Goal: Information Seeking & Learning: Find specific fact

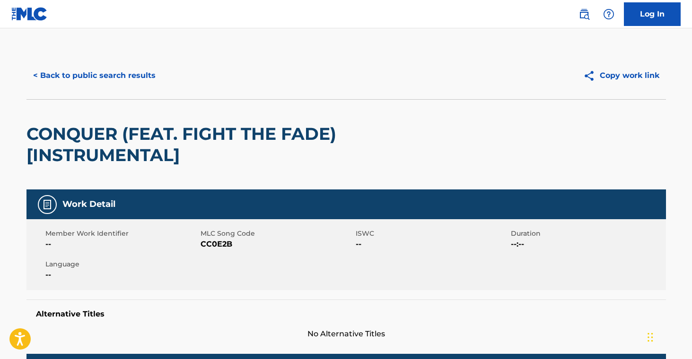
click at [112, 83] on button "< Back to public search results" at bounding box center [94, 76] width 136 height 24
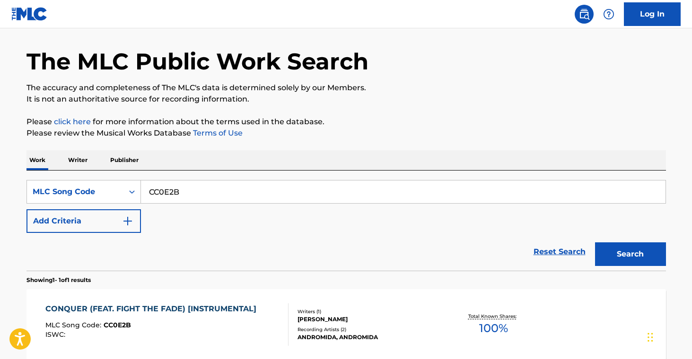
scroll to position [5, 0]
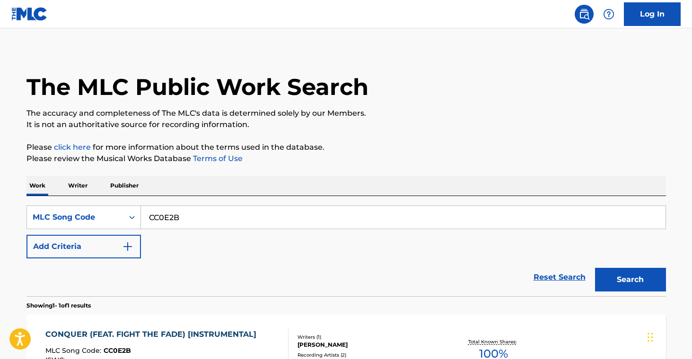
click at [74, 188] on p "Writer" at bounding box center [77, 186] width 25 height 20
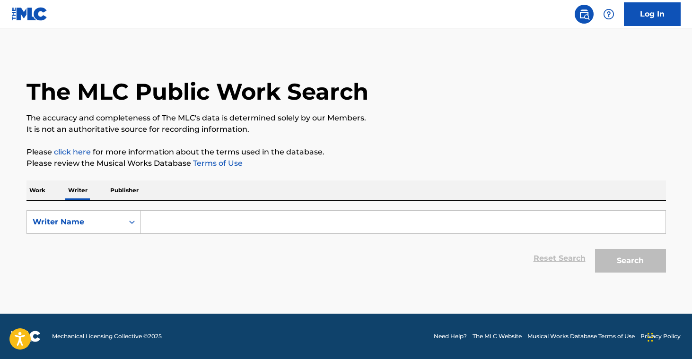
click at [362, 222] on input "Search Form" at bounding box center [403, 222] width 524 height 23
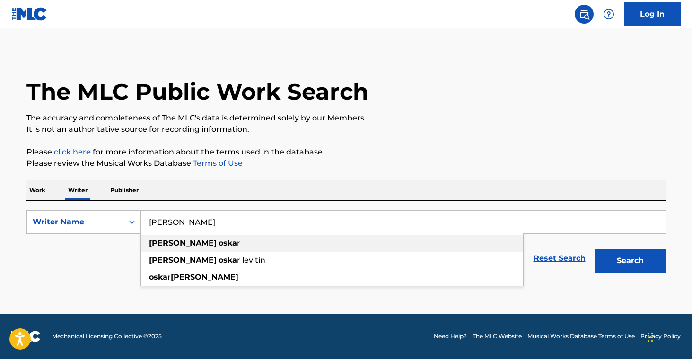
click at [382, 241] on div "[PERSON_NAME] r" at bounding box center [332, 243] width 382 height 17
type input "[PERSON_NAME]"
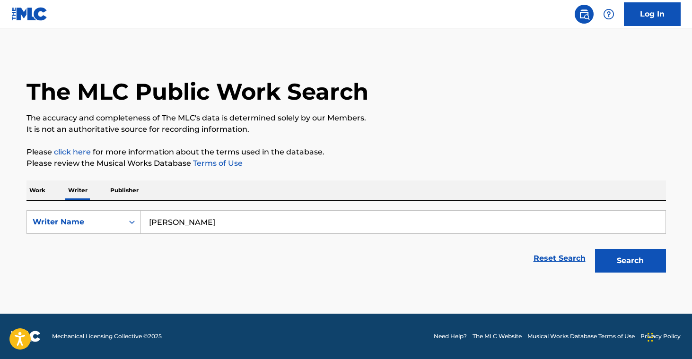
click at [634, 262] on button "Search" at bounding box center [630, 261] width 71 height 24
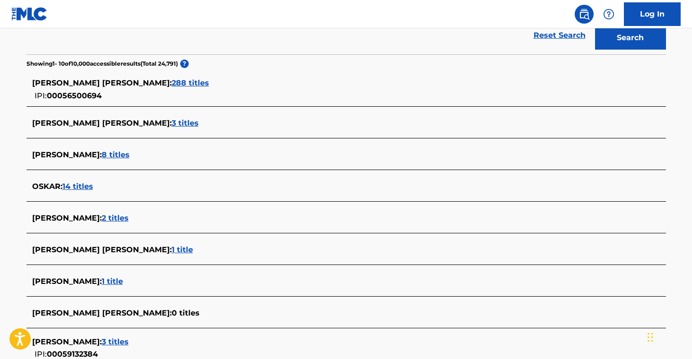
scroll to position [237, 0]
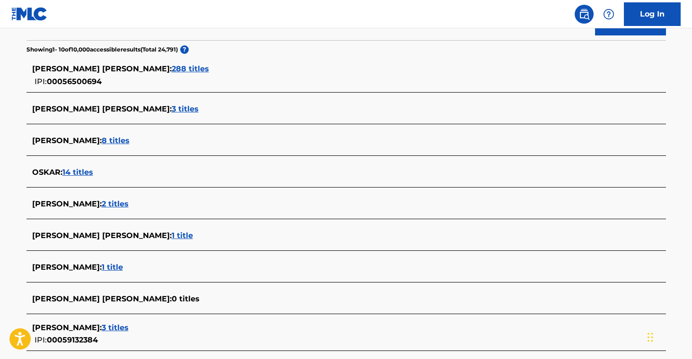
click at [104, 140] on span "8 titles" at bounding box center [116, 140] width 28 height 9
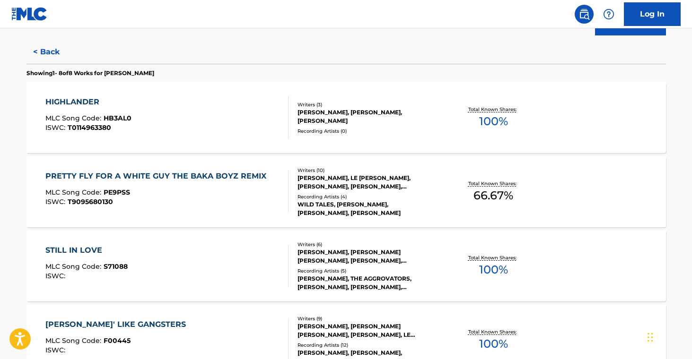
click at [342, 133] on div "HIGHLANDER MLC Song Code : HB3AL0 ISWC : T0114963380 Writers ( 3 ) [PERSON_NAME…" at bounding box center [345, 117] width 639 height 71
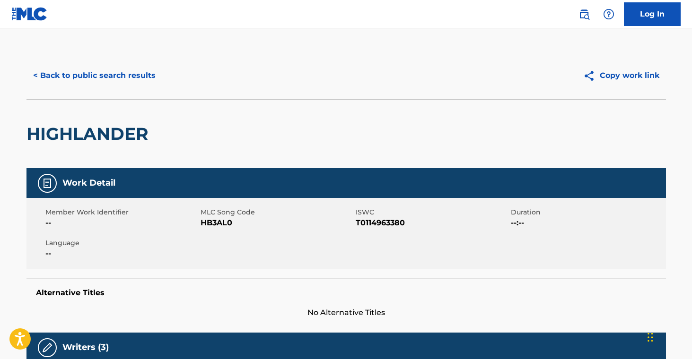
click at [63, 80] on button "< Back to public search results" at bounding box center [94, 76] width 136 height 24
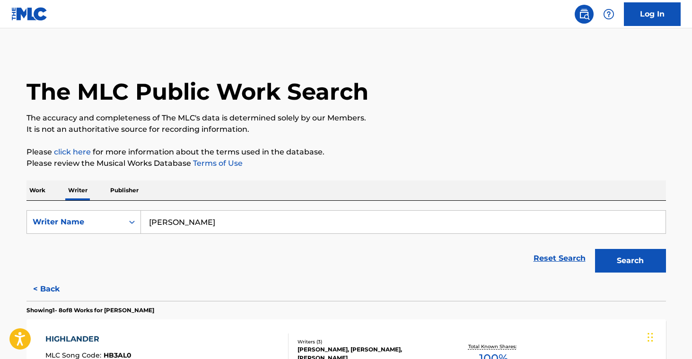
click at [44, 286] on button "< Back" at bounding box center [54, 290] width 57 height 24
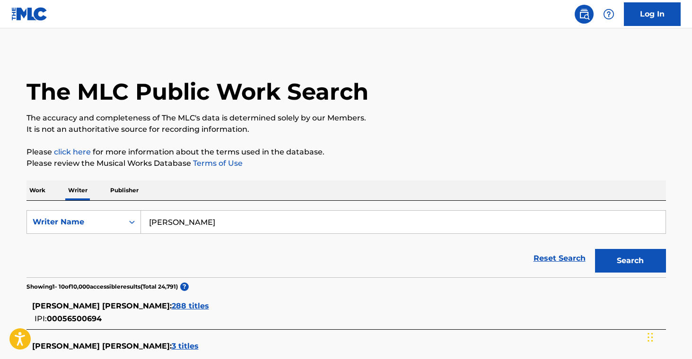
click at [172, 310] on span "288 titles" at bounding box center [190, 306] width 37 height 9
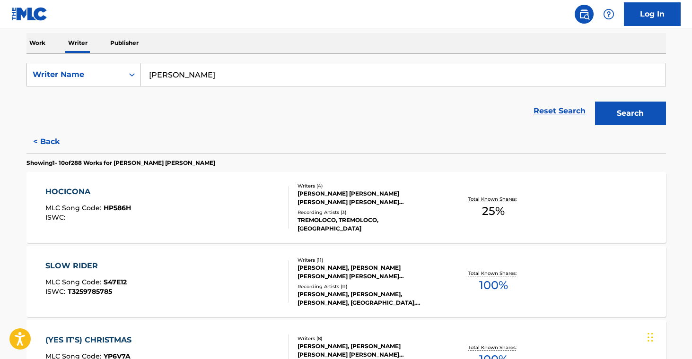
scroll to position [156, 0]
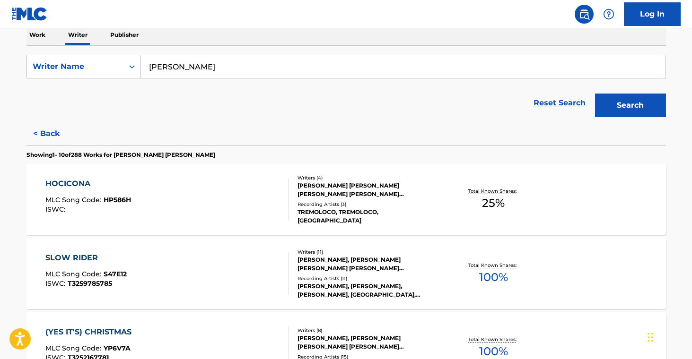
click at [397, 203] on div "Writers ( 4 ) [PERSON_NAME] [PERSON_NAME] [PERSON_NAME] [PERSON_NAME] [PERSON_N…" at bounding box center [364, 199] width 152 height 51
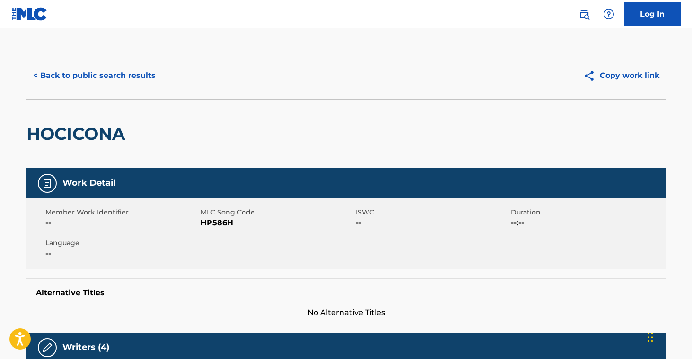
click at [118, 85] on button "< Back to public search results" at bounding box center [94, 76] width 136 height 24
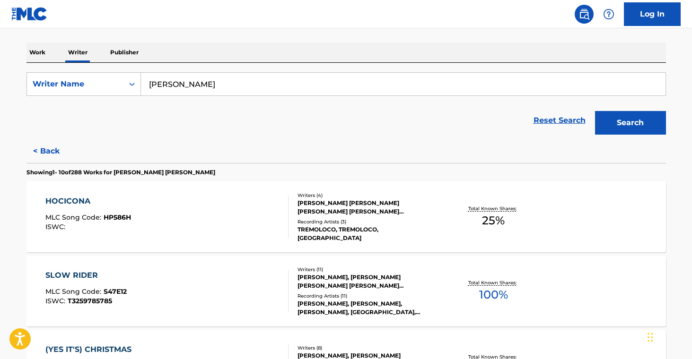
scroll to position [139, 0]
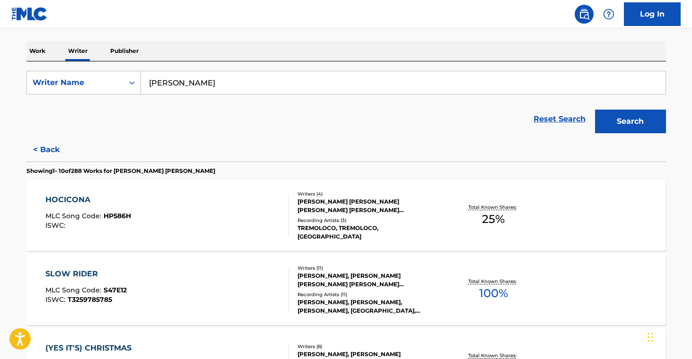
click at [407, 294] on div "Recording Artists ( 11 )" at bounding box center [368, 294] width 143 height 7
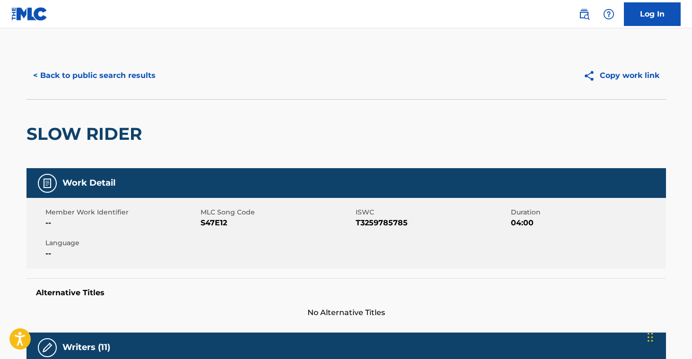
click at [114, 71] on button "< Back to public search results" at bounding box center [94, 76] width 136 height 24
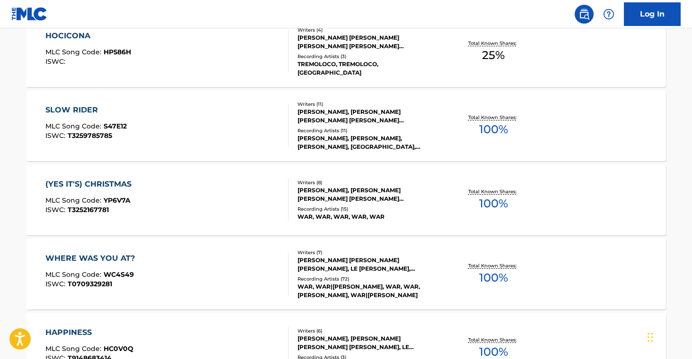
scroll to position [304, 0]
click at [402, 195] on div "[PERSON_NAME], [PERSON_NAME] [PERSON_NAME] [PERSON_NAME] [PERSON_NAME], [PERSON…" at bounding box center [368, 194] width 143 height 17
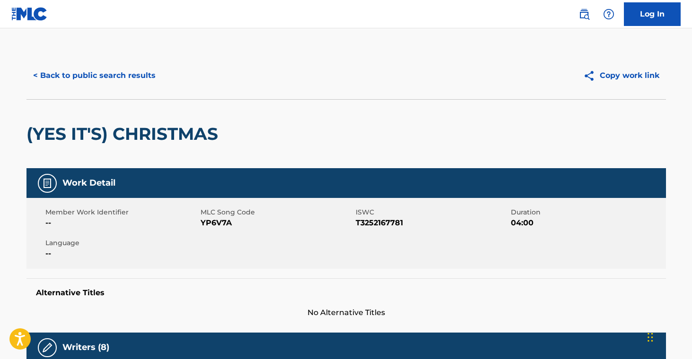
click at [130, 82] on button "< Back to public search results" at bounding box center [94, 76] width 136 height 24
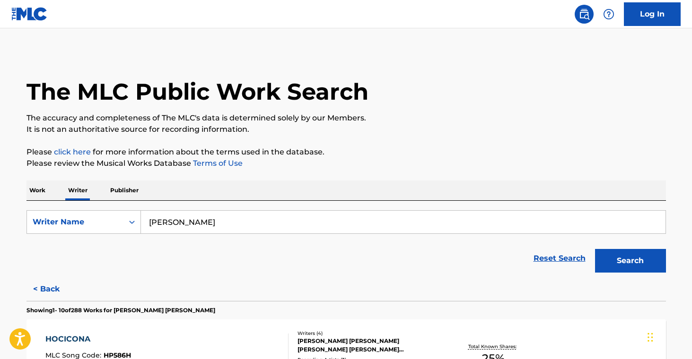
click at [41, 197] on p "Work" at bounding box center [37, 191] width 22 height 20
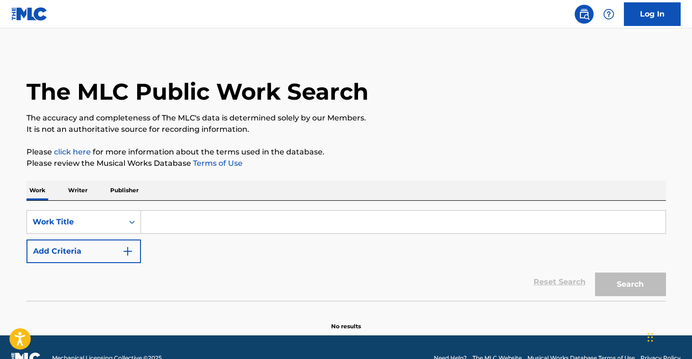
click at [174, 227] on input "Search Form" at bounding box center [403, 222] width 524 height 23
paste input "WB26UF"
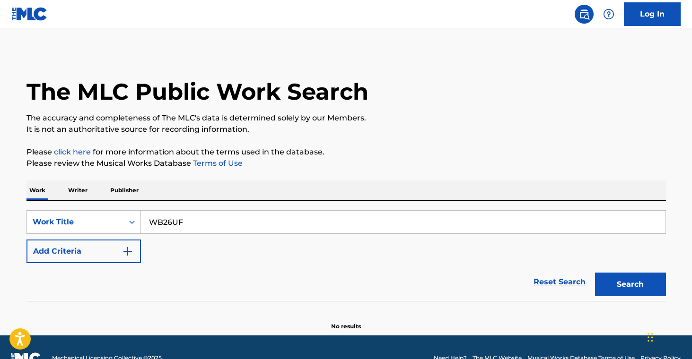
type input "WB26UF"
click at [621, 292] on button "Search" at bounding box center [630, 285] width 71 height 24
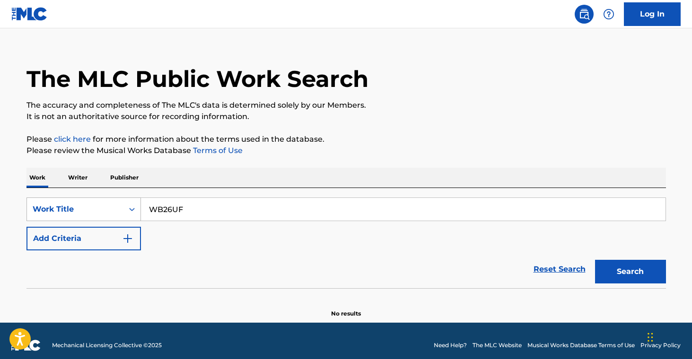
click at [108, 219] on div "Work Title" at bounding box center [83, 210] width 114 height 24
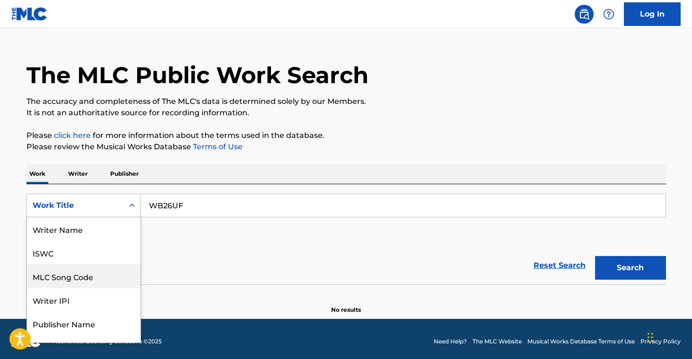
scroll to position [17, 0]
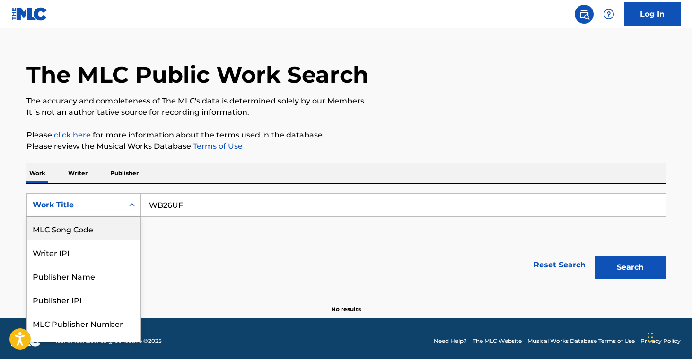
click at [105, 232] on div "MLC Song Code" at bounding box center [83, 229] width 113 height 24
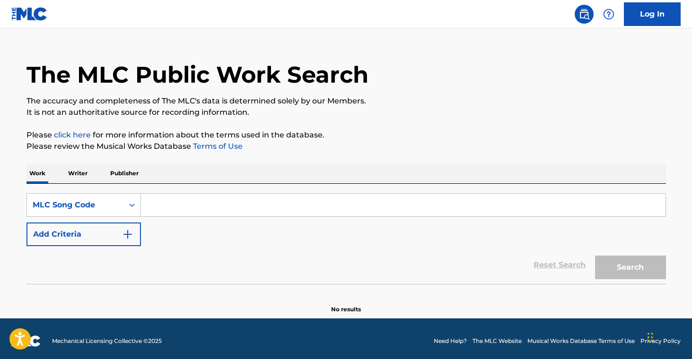
click at [186, 201] on input "Search Form" at bounding box center [403, 205] width 524 height 23
paste input "WB26UF"
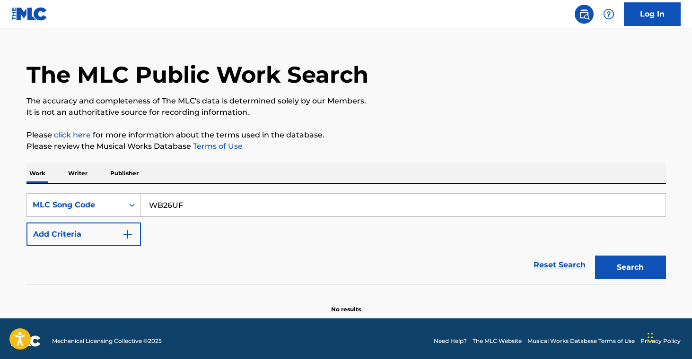
type input "WB26UF"
click at [637, 259] on button "Search" at bounding box center [630, 268] width 71 height 24
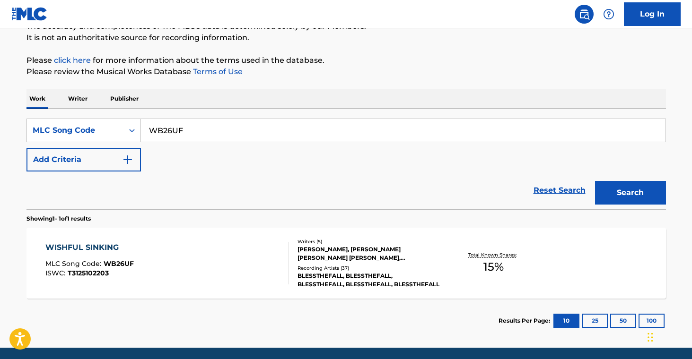
scroll to position [100, 0]
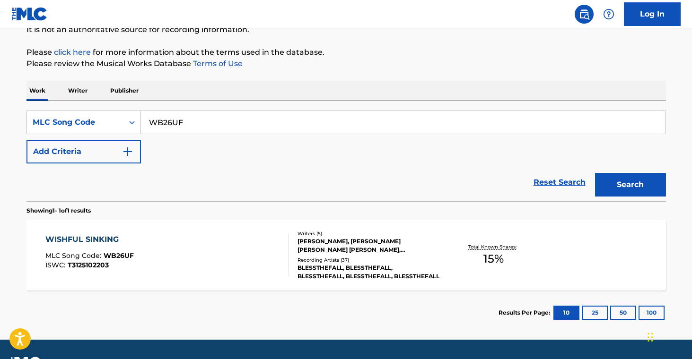
click at [364, 261] on div "Recording Artists ( 37 )" at bounding box center [368, 260] width 143 height 7
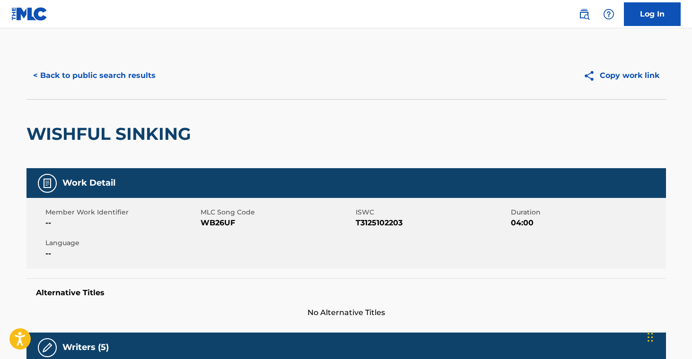
click at [97, 68] on button "< Back to public search results" at bounding box center [94, 76] width 136 height 24
